Goal: Check status: Check status

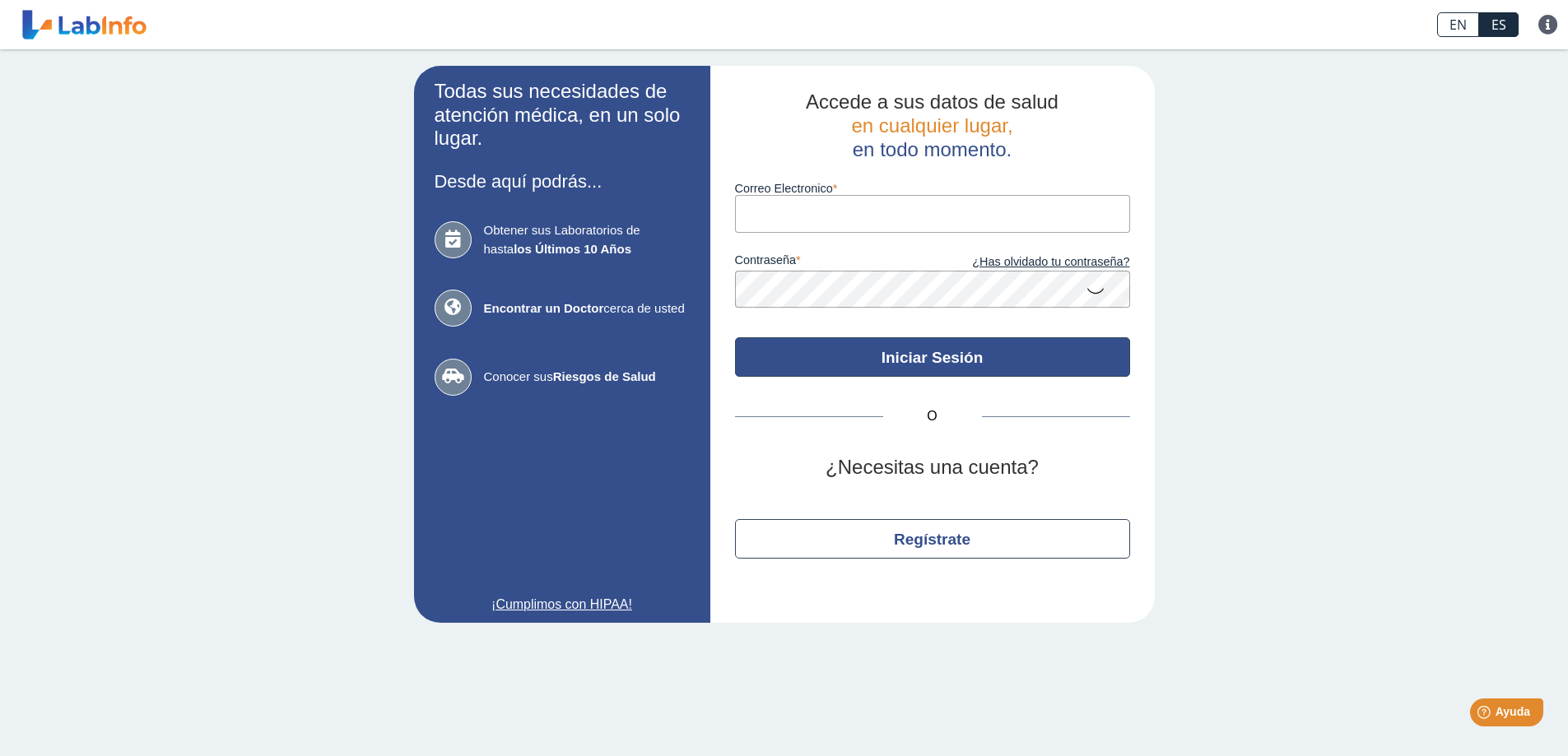
type input "[PERSON_NAME][EMAIL_ADDRESS][PERSON_NAME][DOMAIN_NAME]"
click at [849, 366] on button "Iniciar Sesión" at bounding box center [933, 357] width 395 height 40
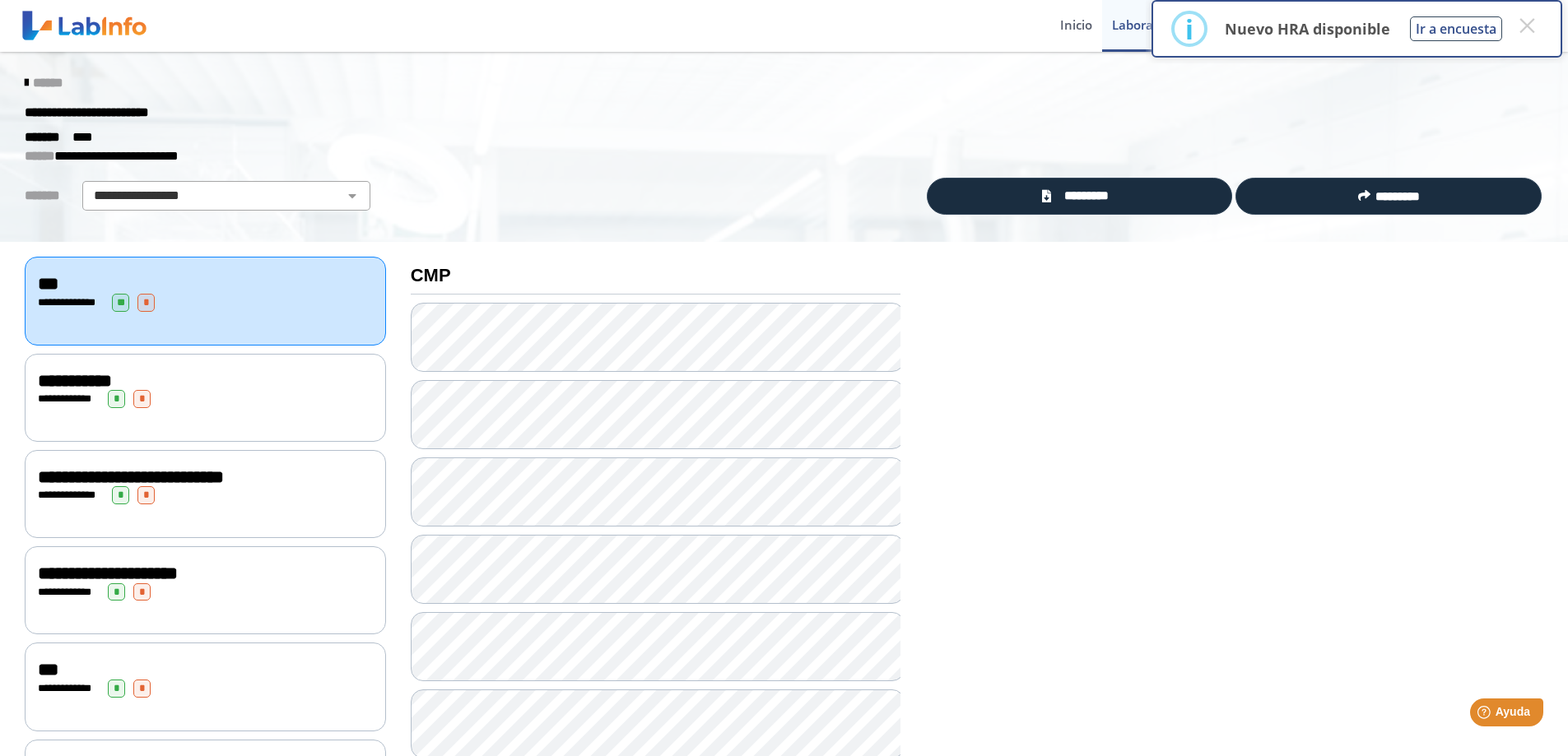
click at [25, 87] on icon at bounding box center [26, 83] width 3 height 13
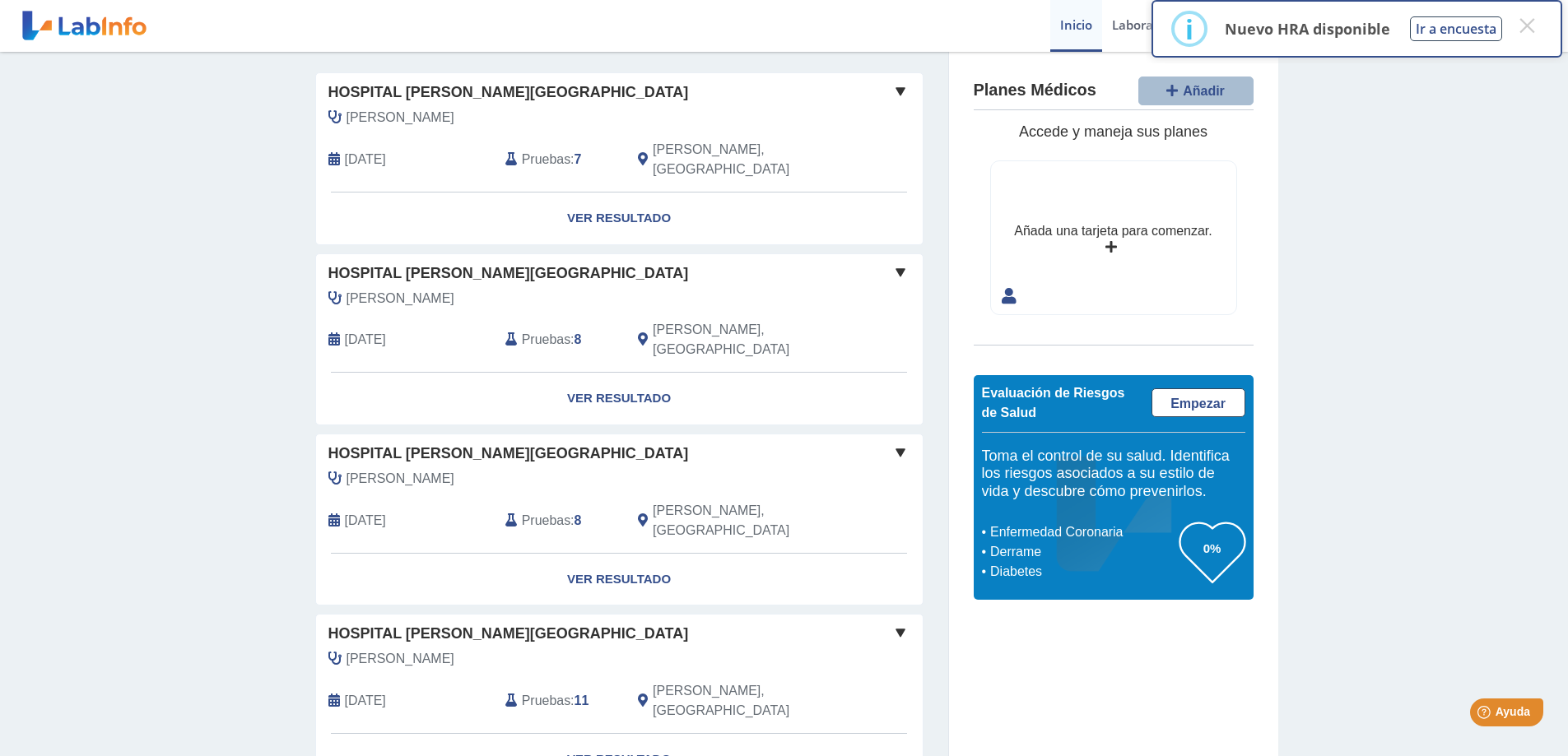
scroll to position [112, 0]
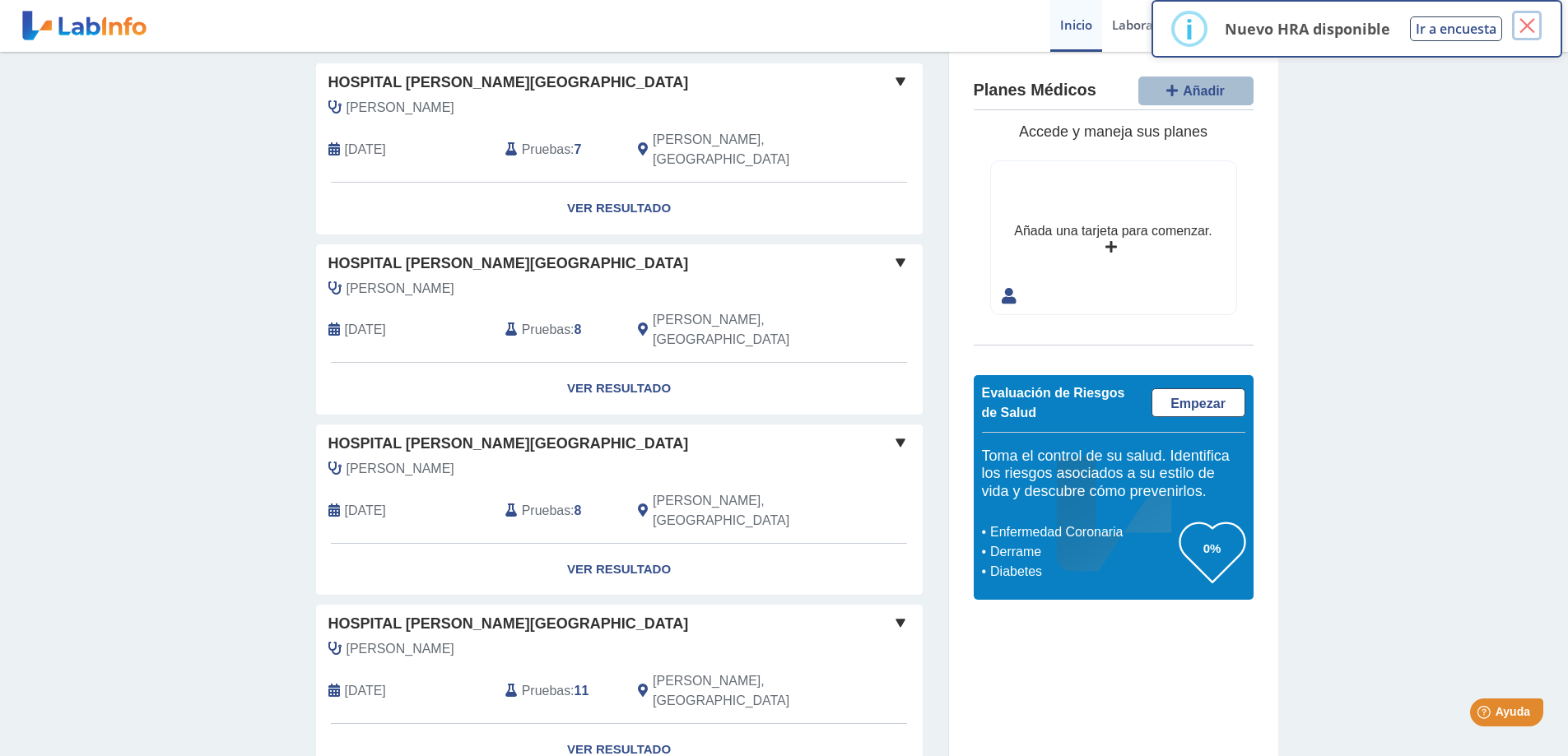
click at [1524, 30] on button "×" at bounding box center [1527, 26] width 30 height 30
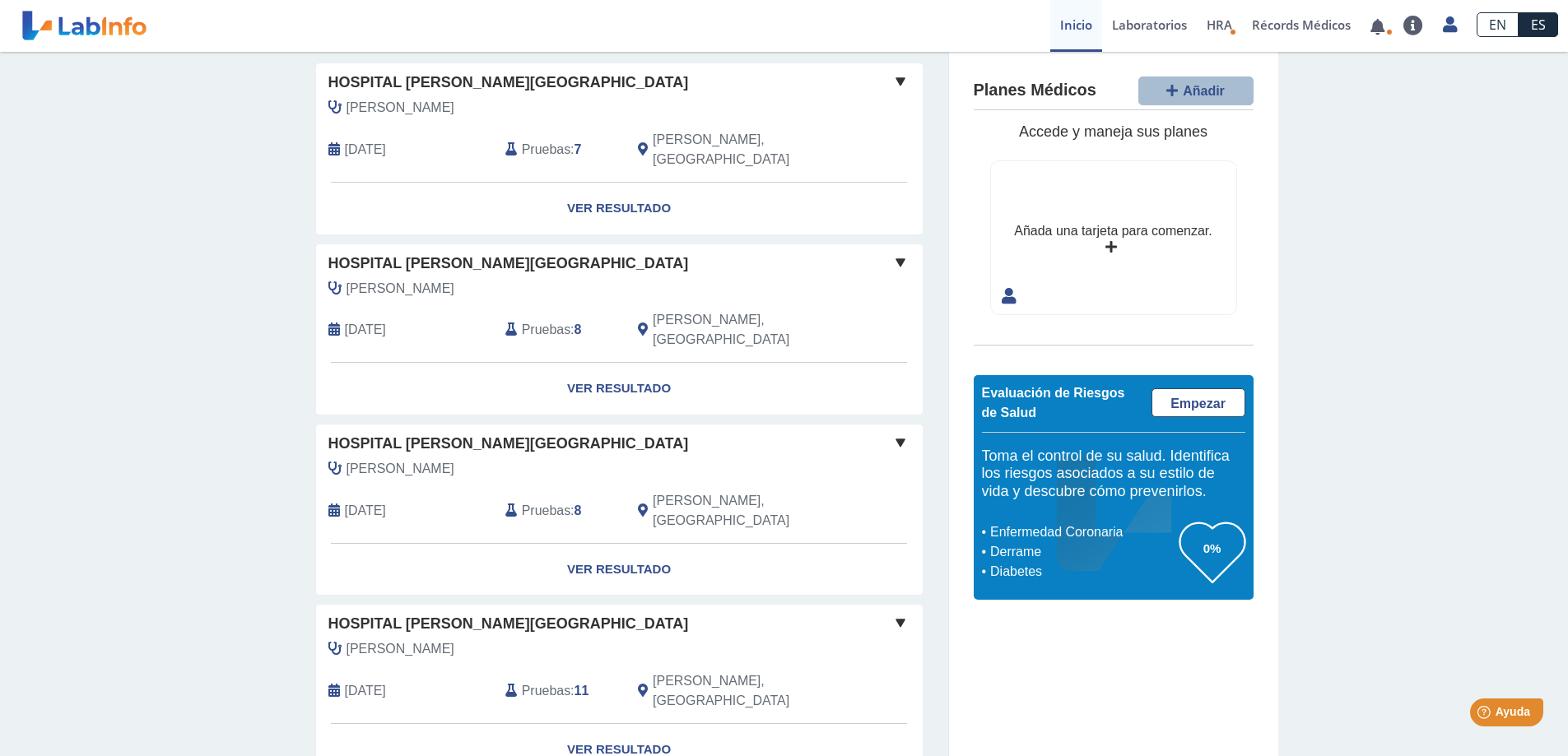
scroll to position [0, 0]
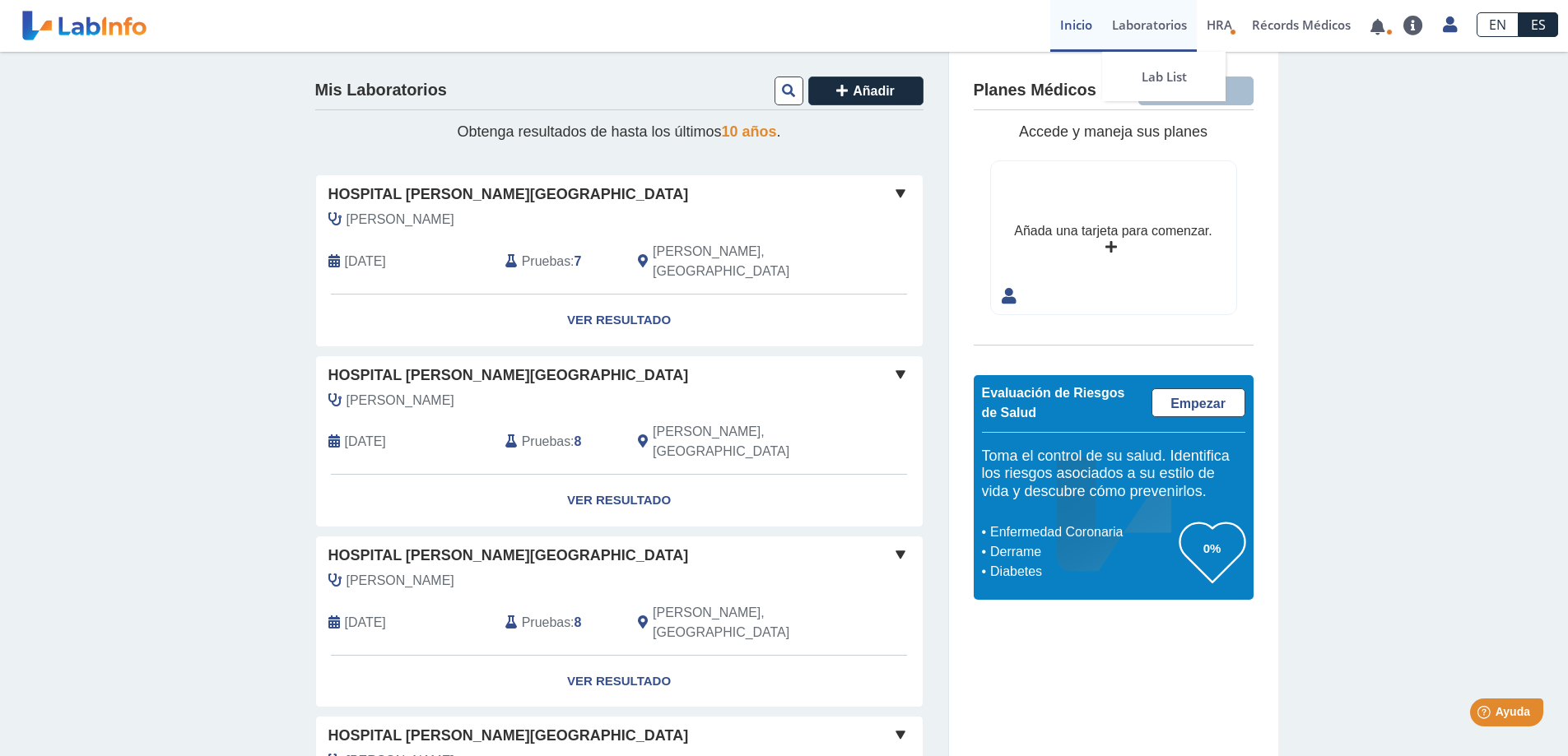
click at [1137, 23] on link "Laboratorios" at bounding box center [1149, 26] width 95 height 52
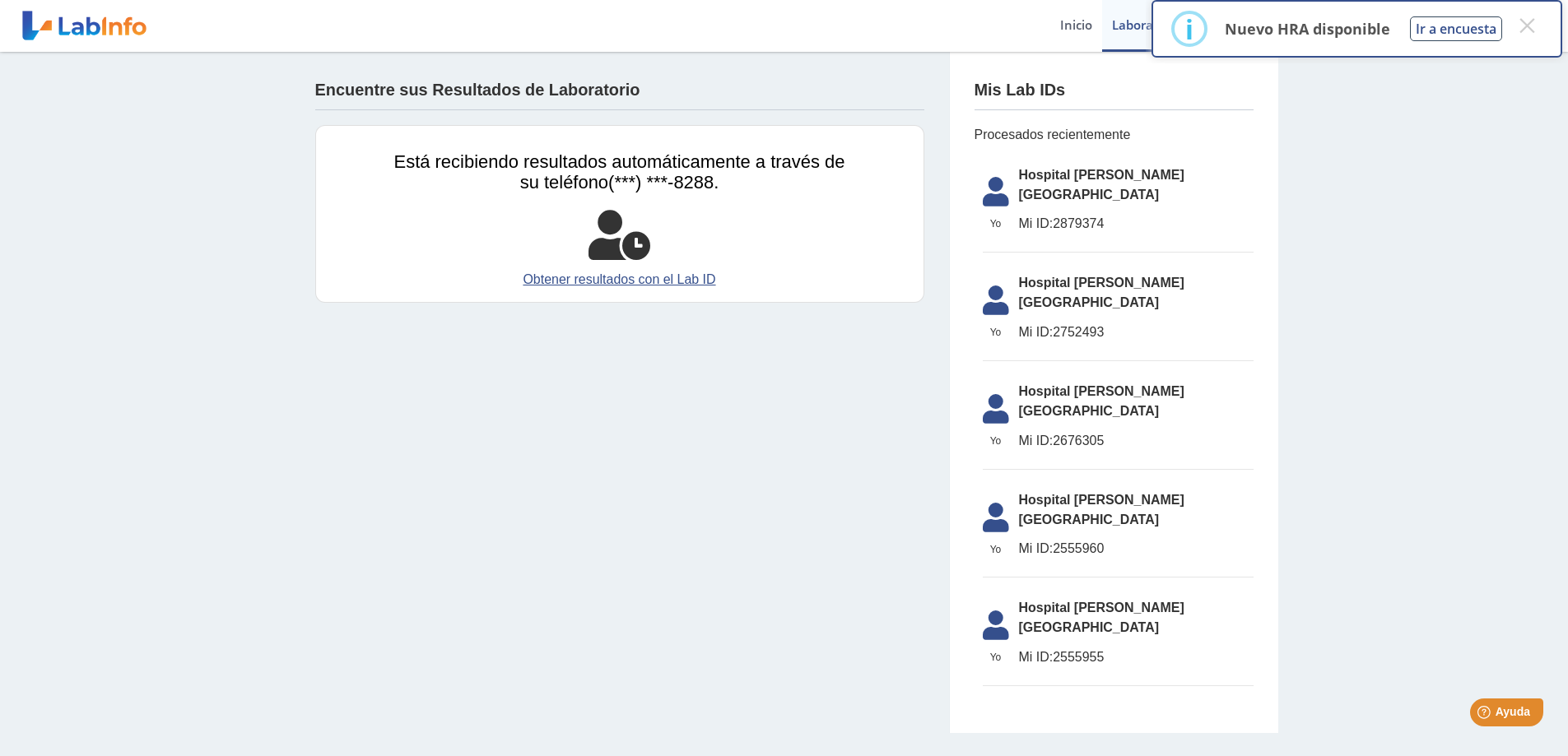
click at [1426, 286] on div "Encuentre sus Resultados de Laboratorio Está recibiendo resultados automáticame…" at bounding box center [784, 393] width 1568 height 682
click at [1521, 35] on button "×" at bounding box center [1527, 26] width 30 height 30
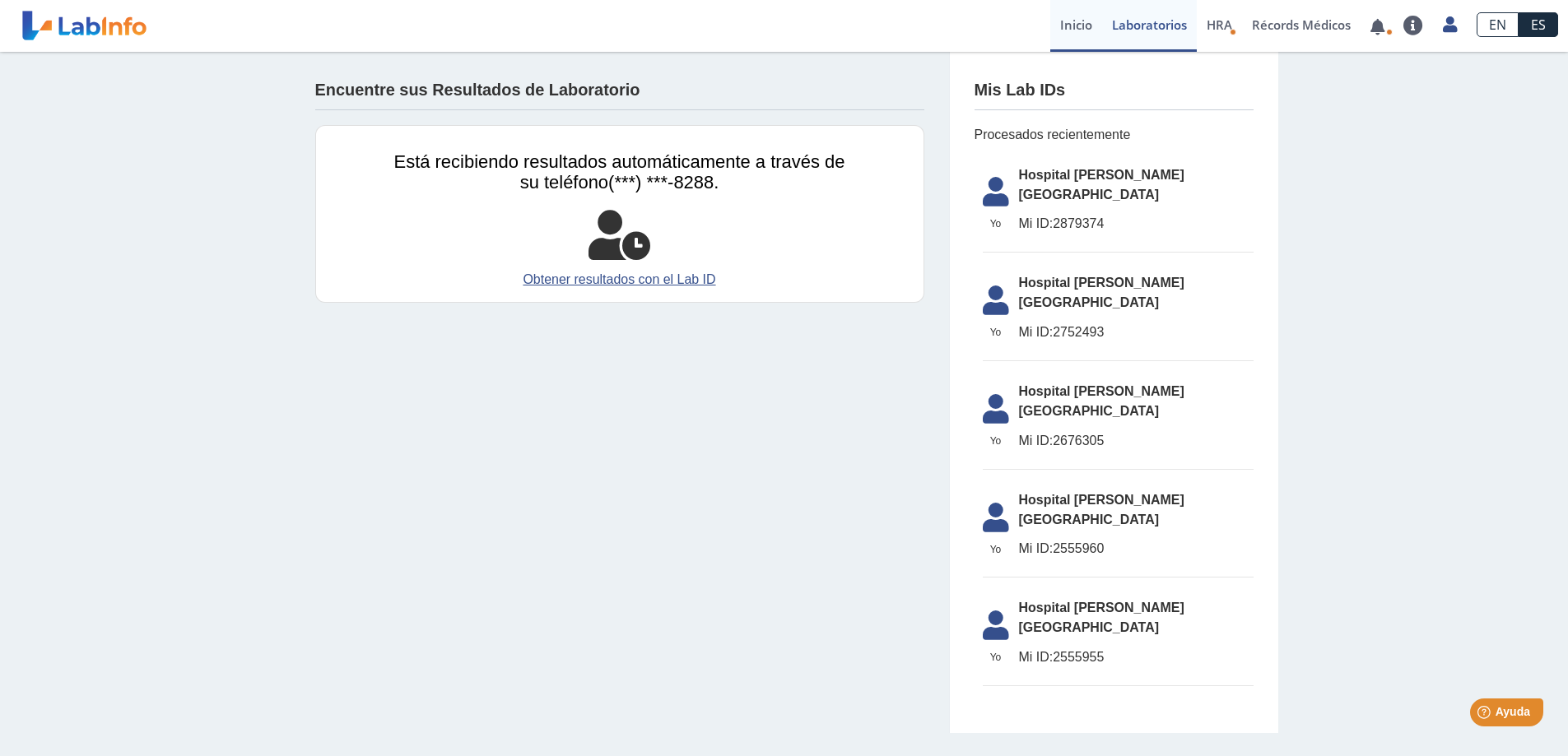
click at [1061, 35] on link "Inicio" at bounding box center [1076, 26] width 52 height 52
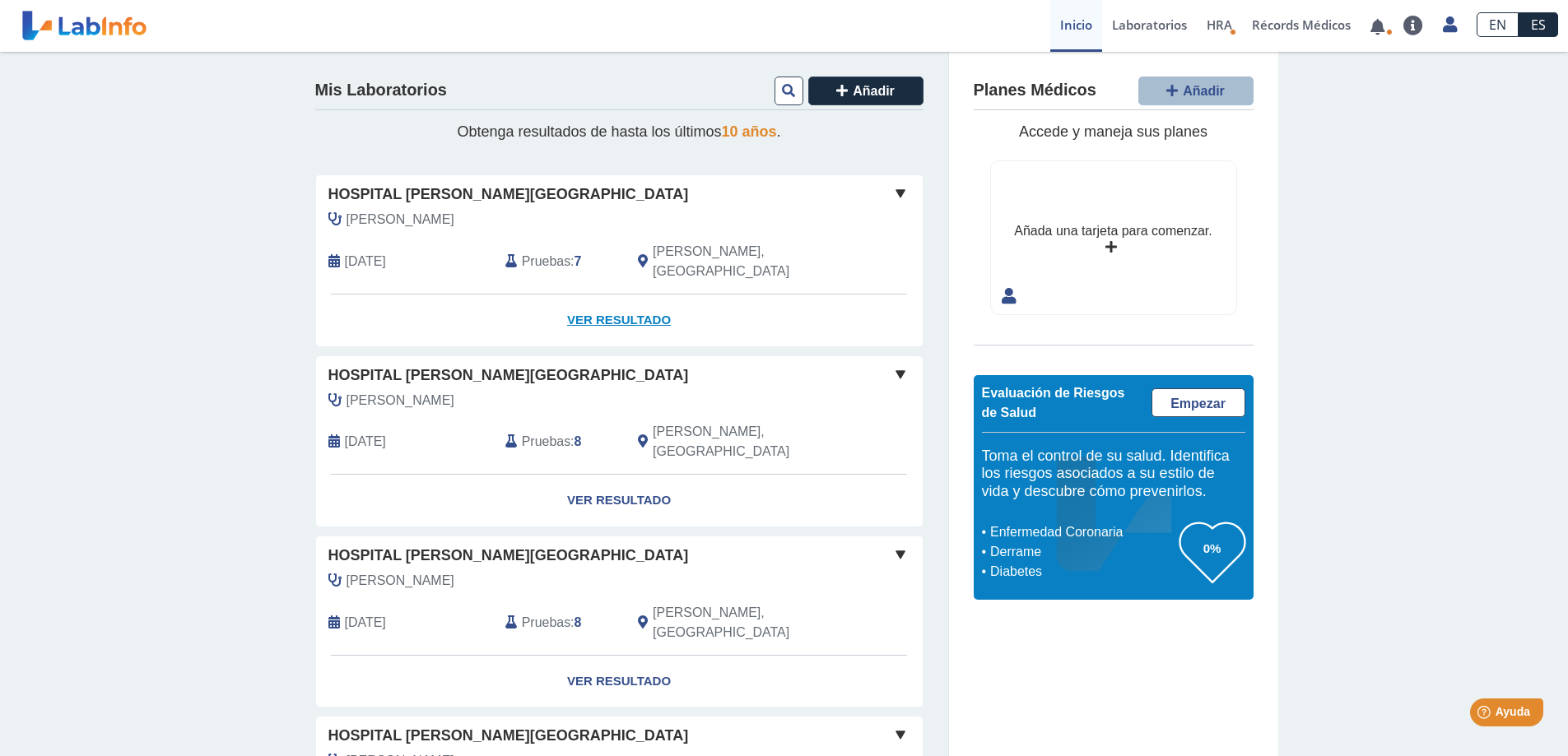
scroll to position [112, 0]
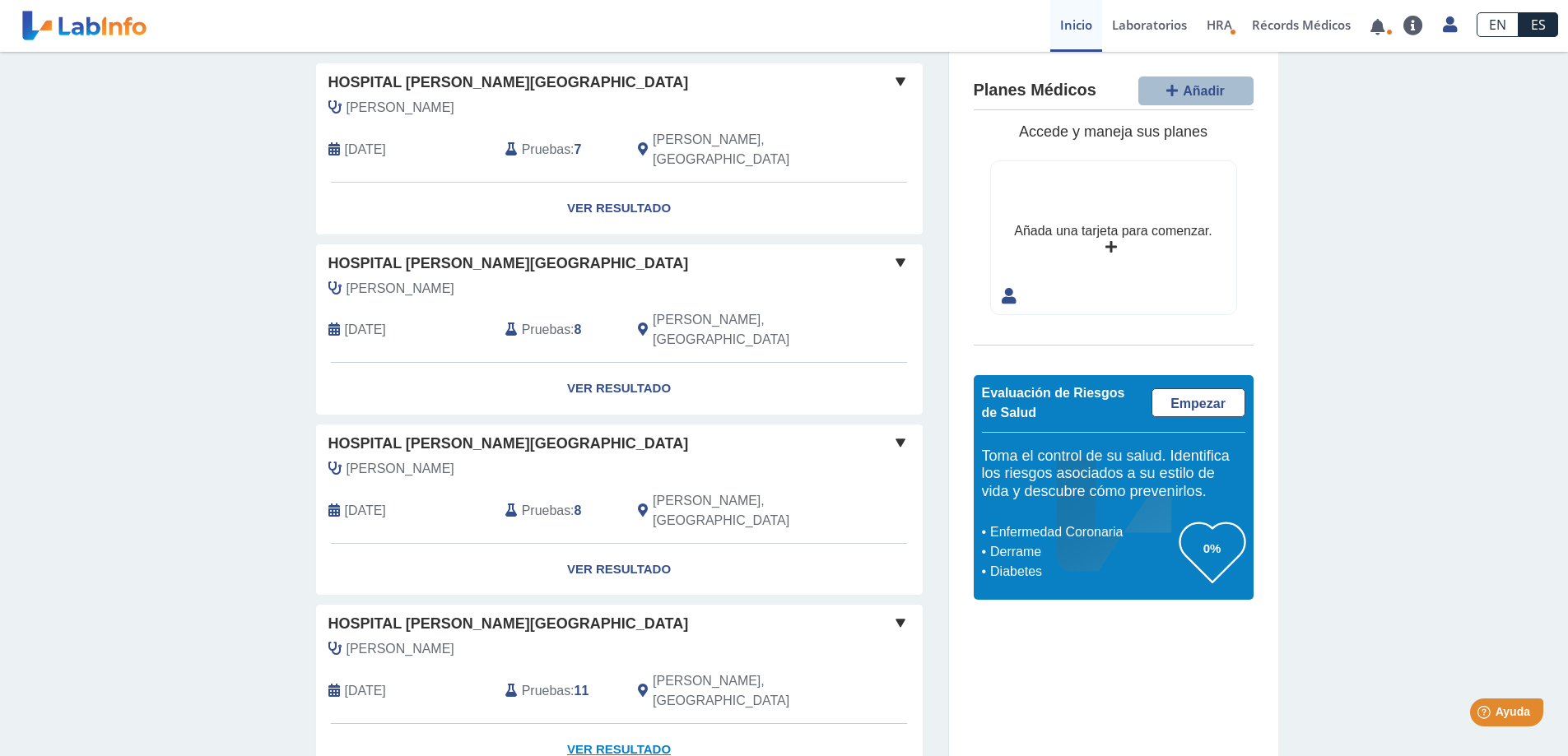
click at [586, 725] on link "Ver Resultado" at bounding box center [619, 750] width 607 height 52
click at [596, 182] on link "Ver Resultado" at bounding box center [619, 208] width 607 height 52
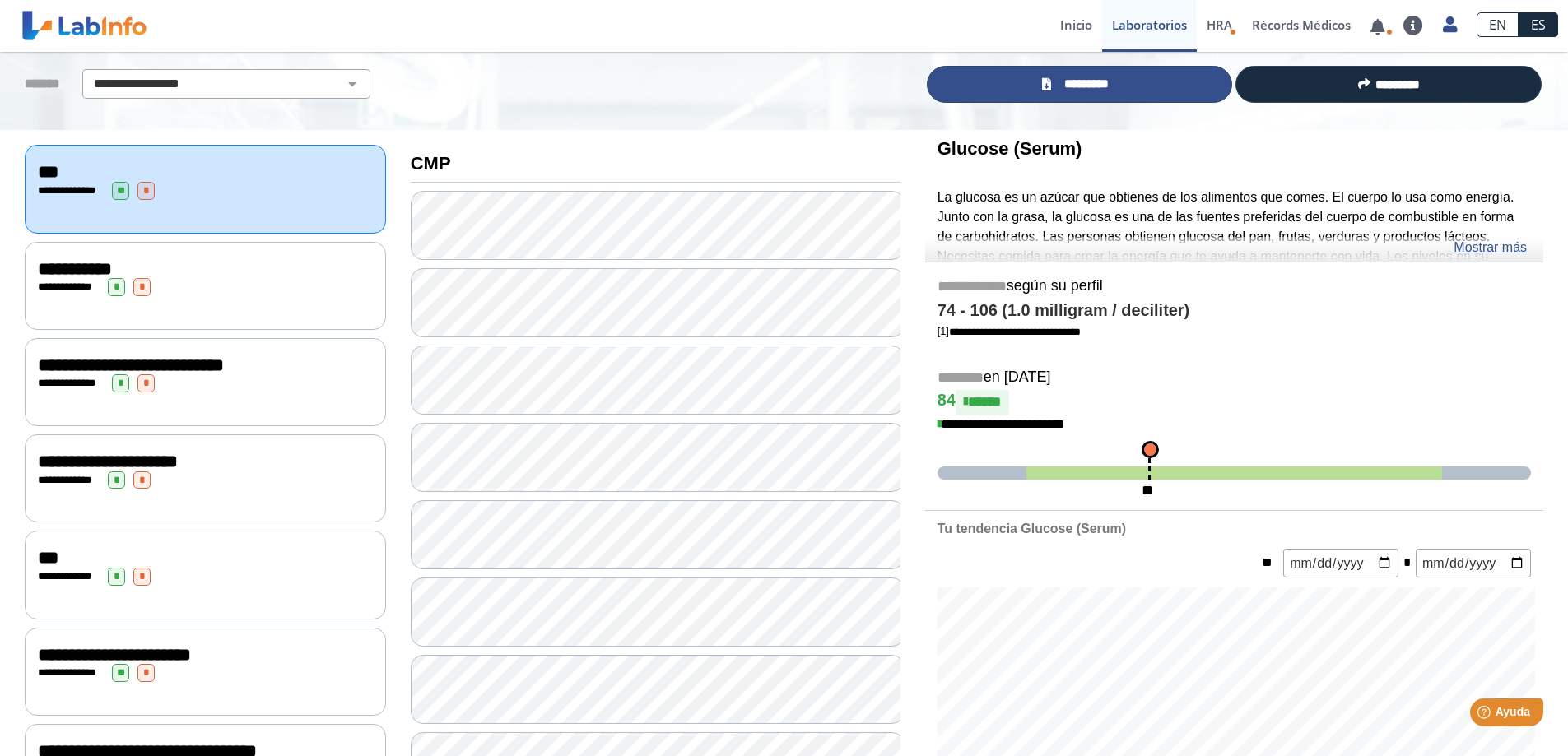
click at [1125, 92] on link "*********" at bounding box center [1079, 84] width 306 height 37
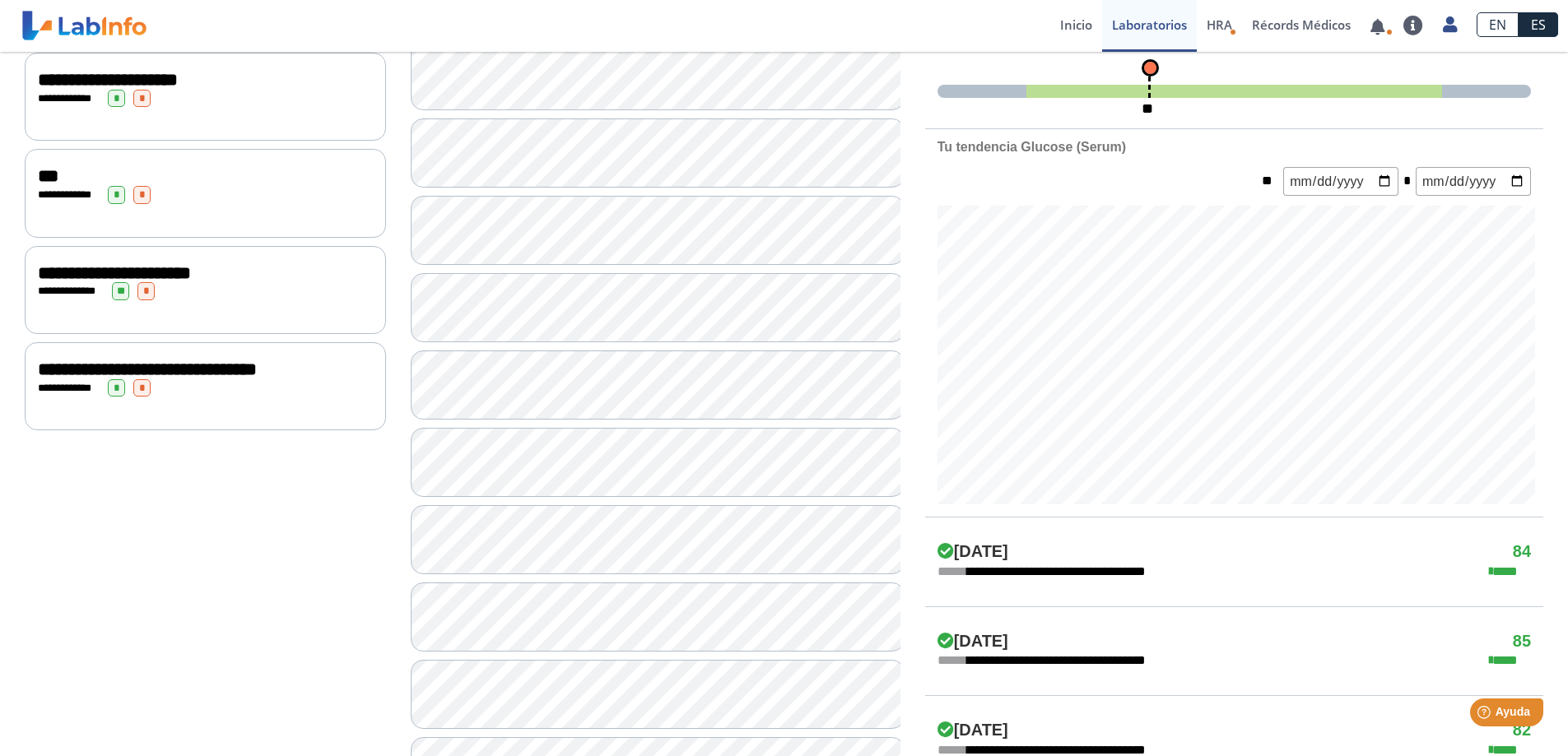
click at [289, 192] on div "**********" at bounding box center [205, 195] width 335 height 18
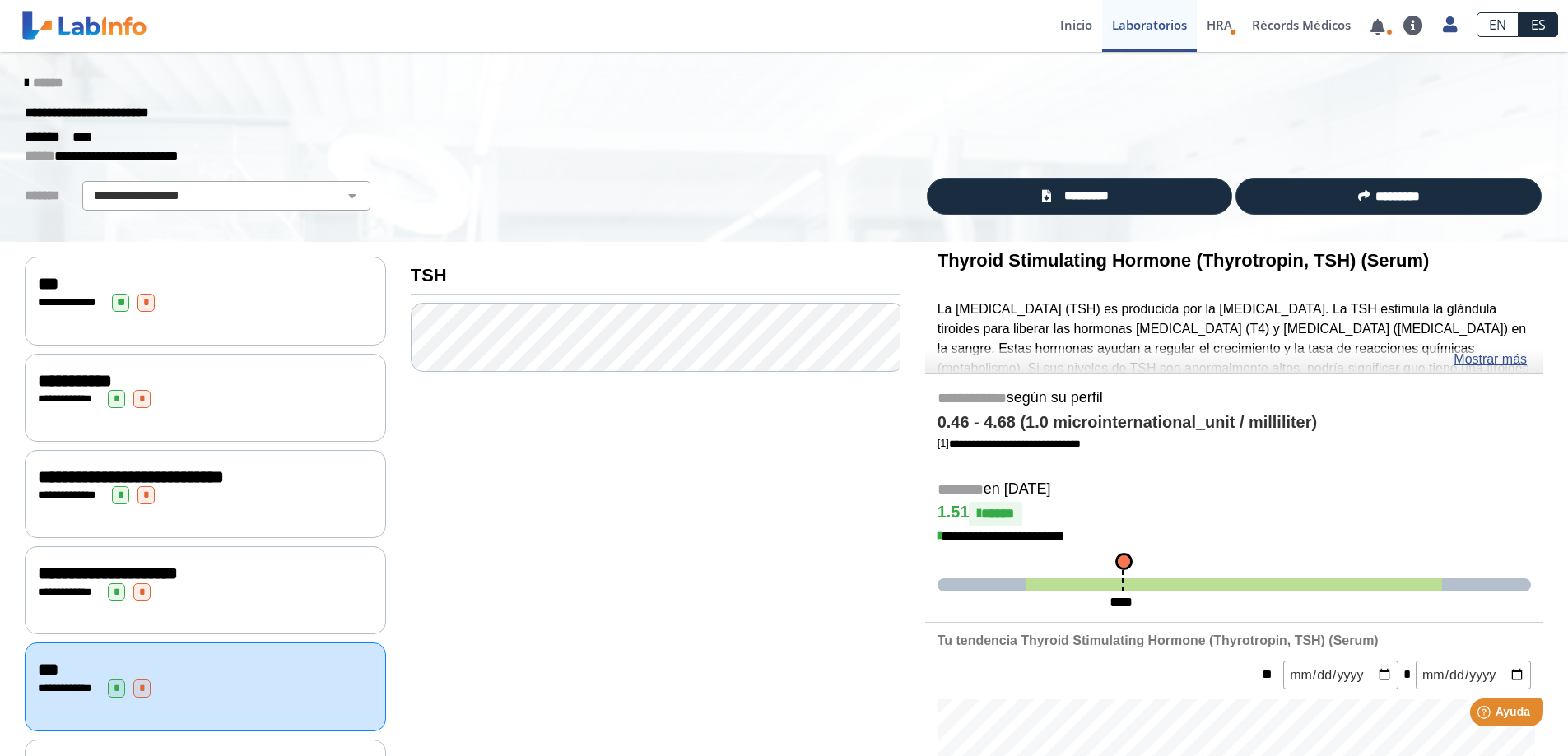
click at [205, 392] on div "**********" at bounding box center [205, 399] width 335 height 18
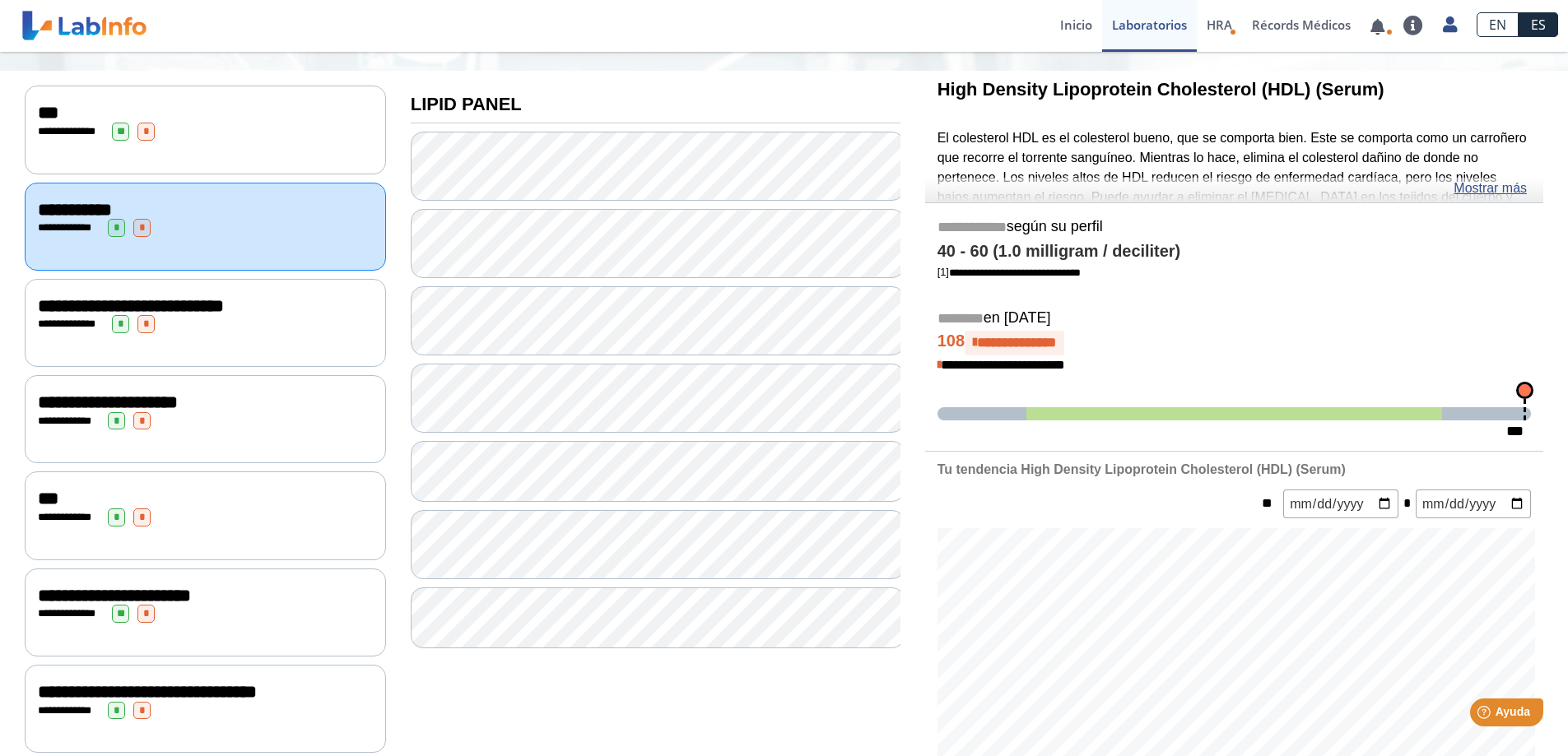
scroll to position [164, 0]
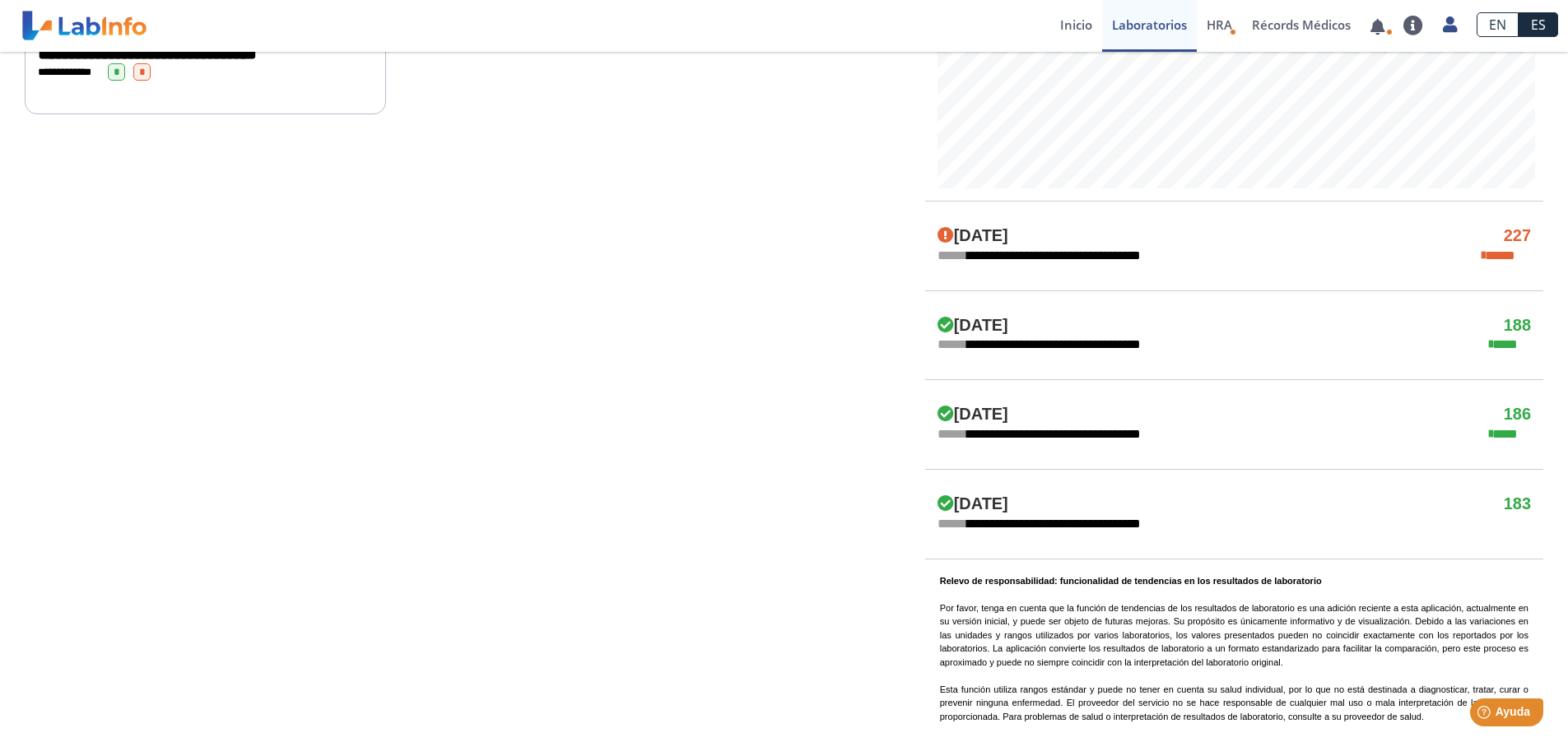
scroll to position [810, 0]
